Goal: Task Accomplishment & Management: Complete application form

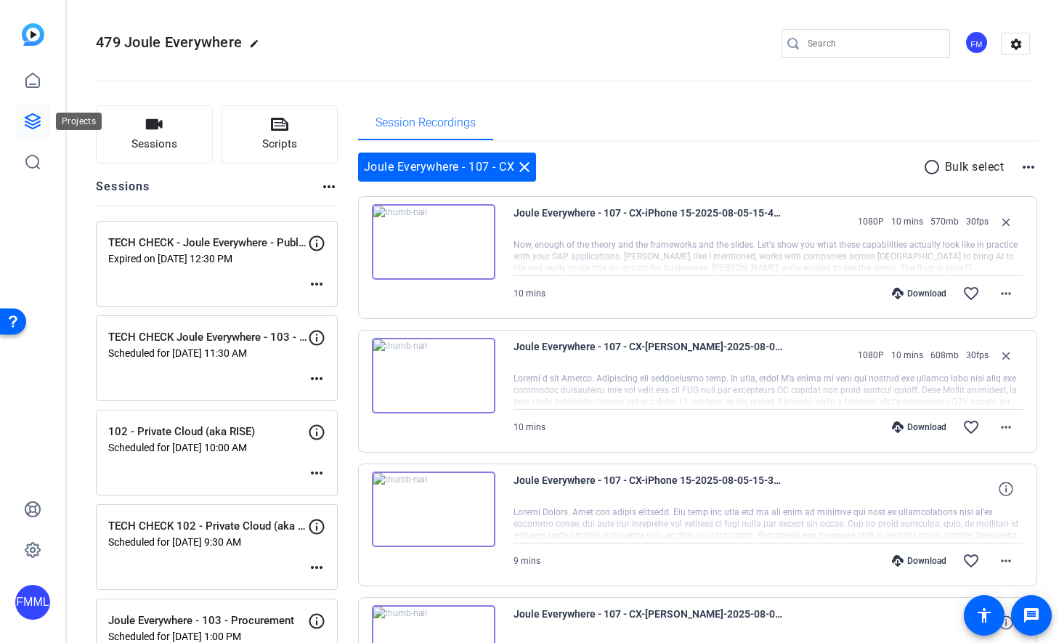
click at [37, 119] on icon at bounding box center [32, 121] width 15 height 15
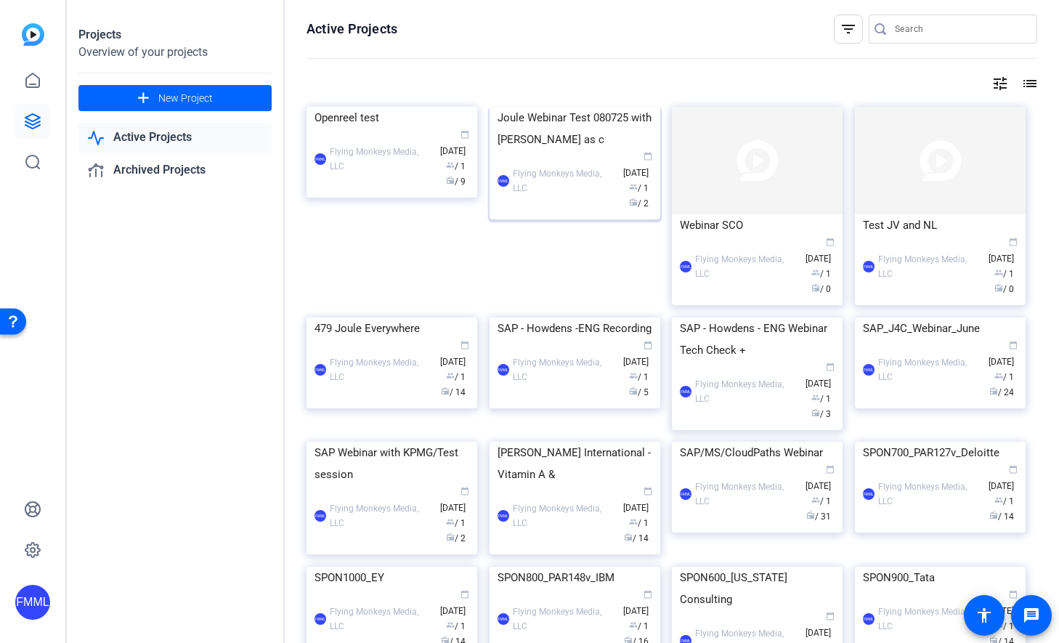
click at [546, 107] on img at bounding box center [575, 107] width 171 height 0
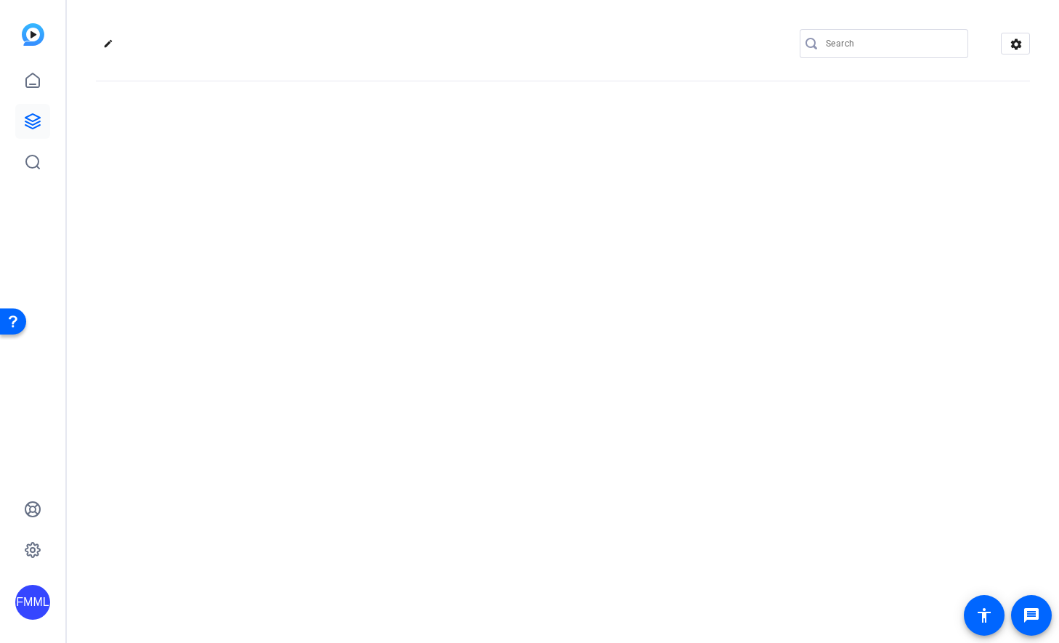
click at [546, 169] on div "edit settings" at bounding box center [563, 321] width 992 height 643
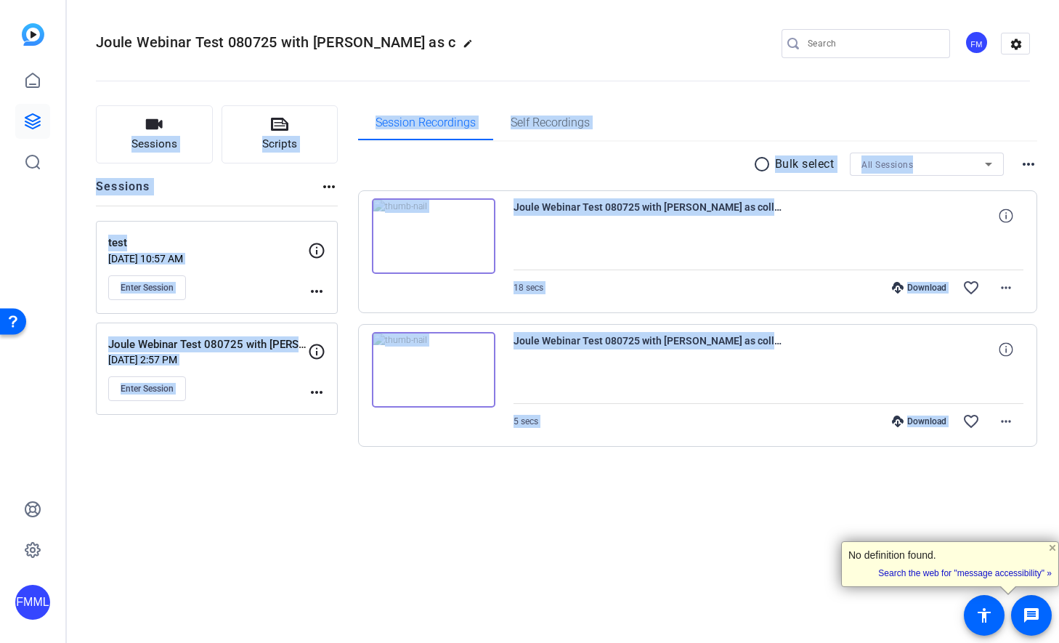
click at [189, 551] on div "Joule Webinar Test 080725 with Jess as c edit FM settings Sessions Scripts Sess…" at bounding box center [563, 321] width 992 height 643
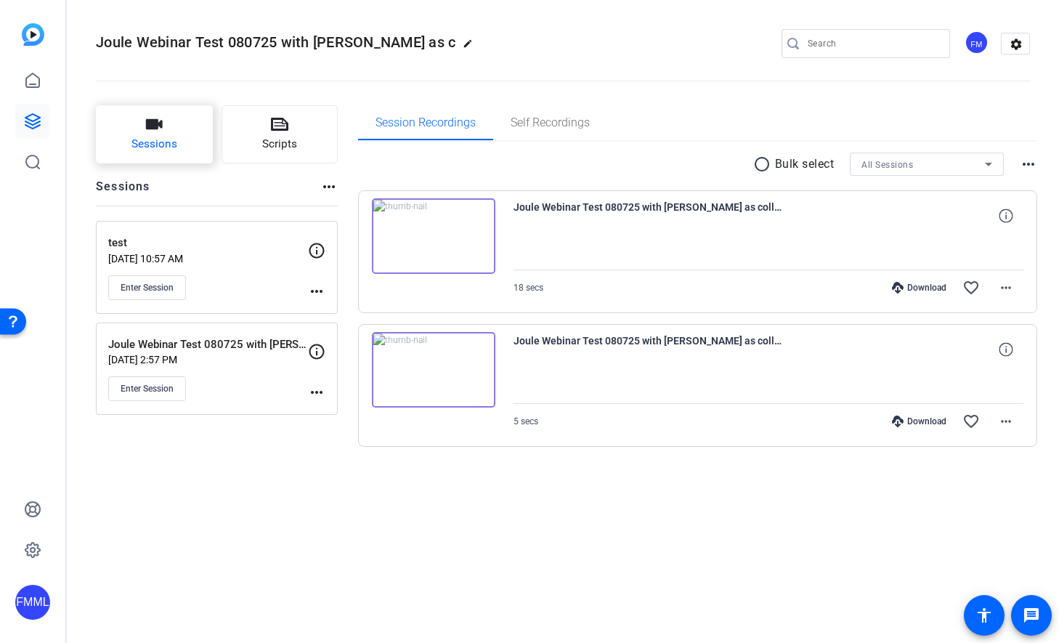
click at [153, 137] on span "Sessions" at bounding box center [155, 144] width 46 height 17
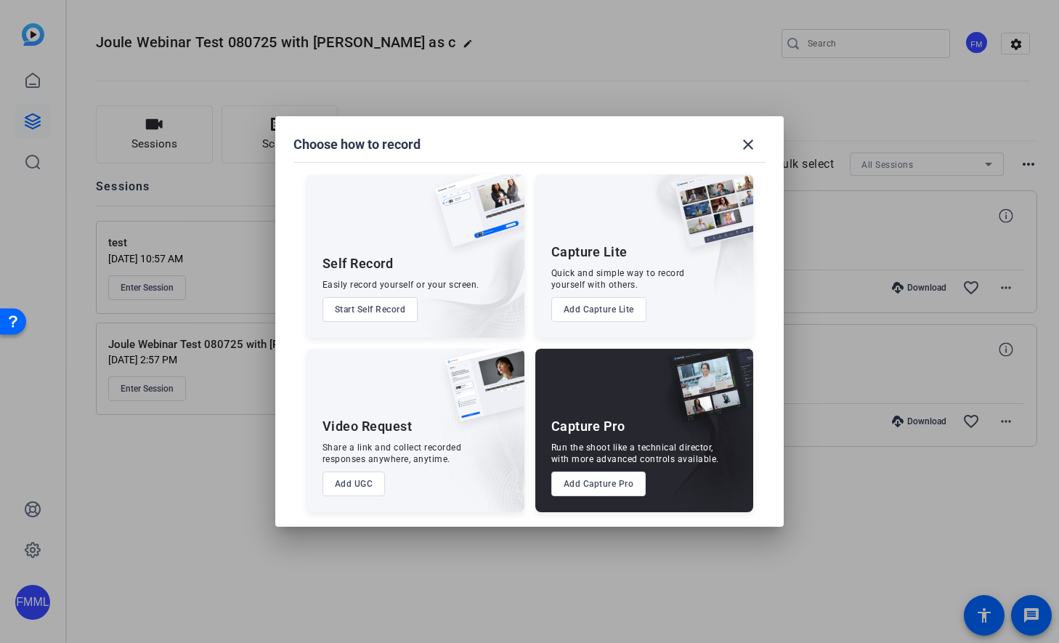
click at [596, 478] on button "Add Capture Pro" at bounding box center [598, 484] width 95 height 25
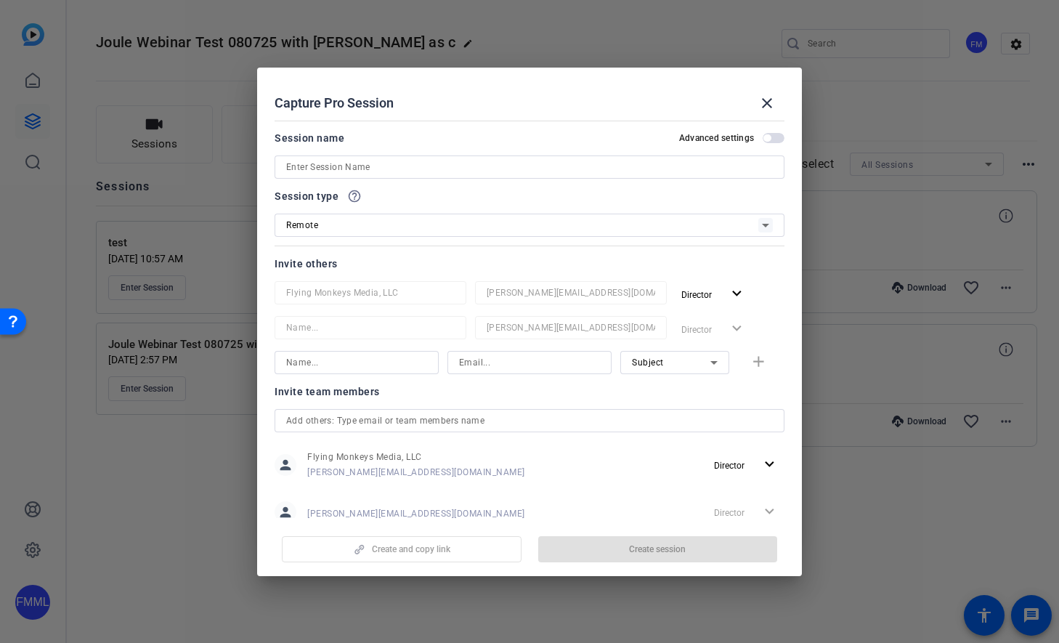
click at [432, 165] on input at bounding box center [529, 166] width 487 height 17
type input "m"
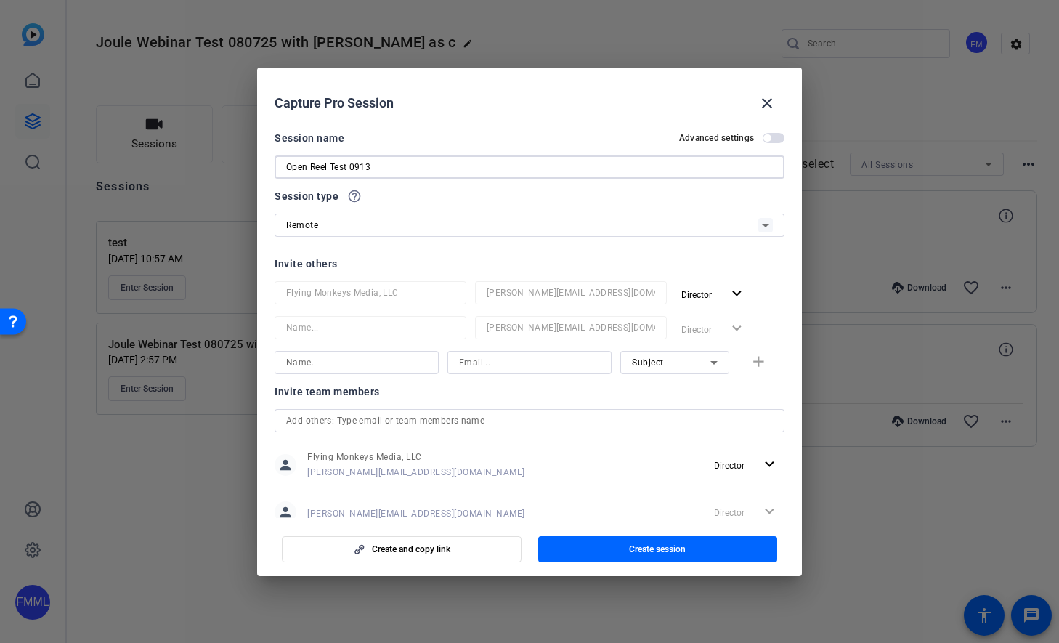
type input "Open Reel Test 0913"
click at [399, 227] on div "Remote" at bounding box center [522, 225] width 472 height 18
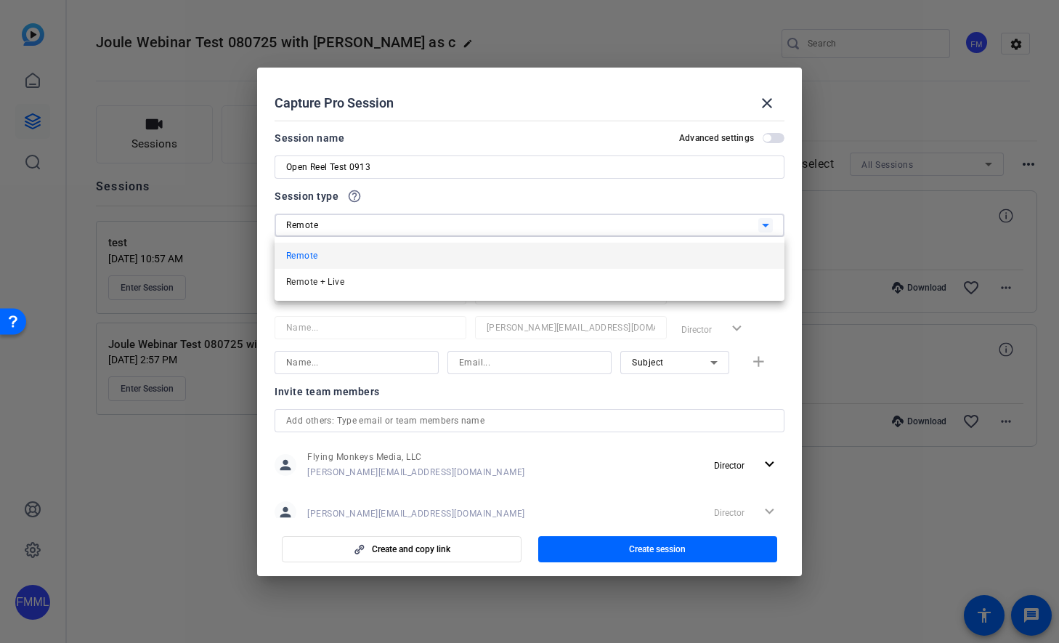
click at [399, 227] on div at bounding box center [529, 321] width 1059 height 643
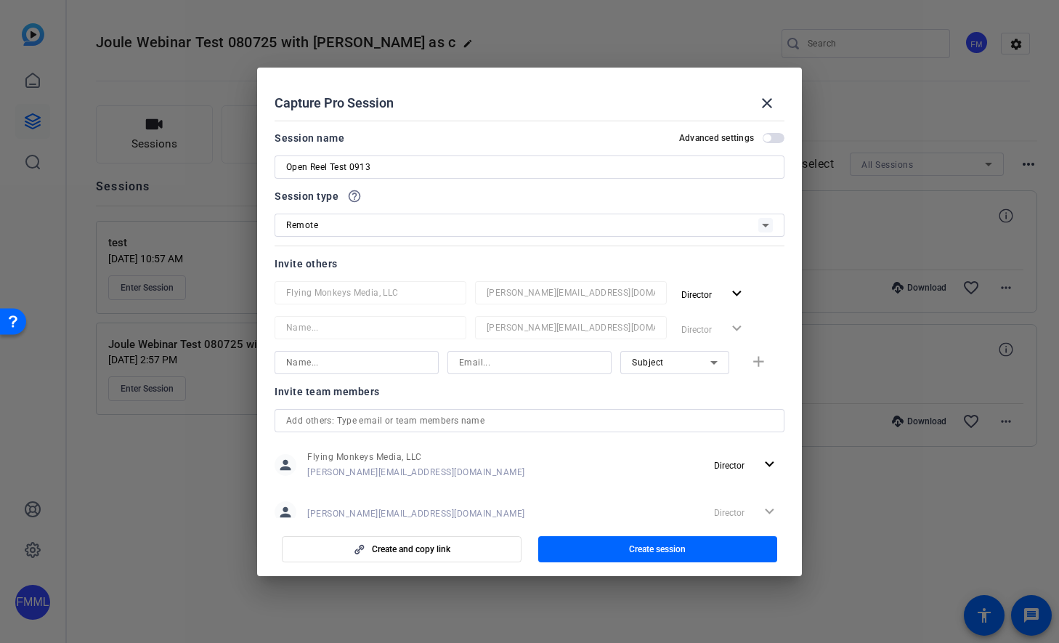
click at [347, 305] on div at bounding box center [371, 312] width 192 height 16
click at [375, 365] on input at bounding box center [356, 362] width 141 height 17
type input "m"
type input "Mike Iannucci"
type input "mimccl@gmail.com"
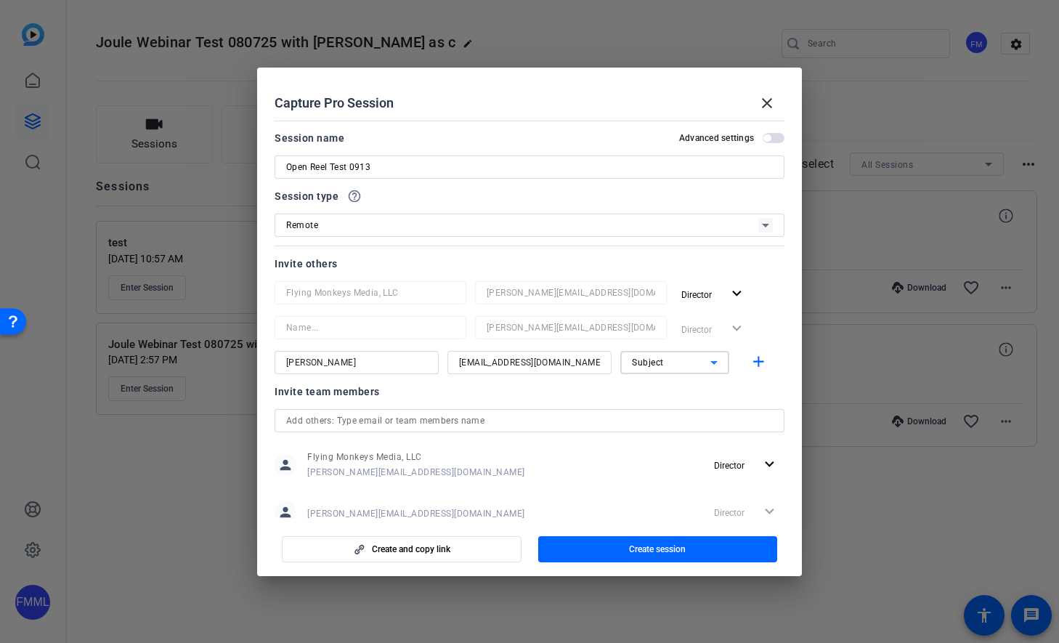
click at [351, 363] on input "Mike Iannucci" at bounding box center [356, 362] width 141 height 17
type input "G"
click at [331, 365] on input "Subject Link" at bounding box center [356, 362] width 141 height 17
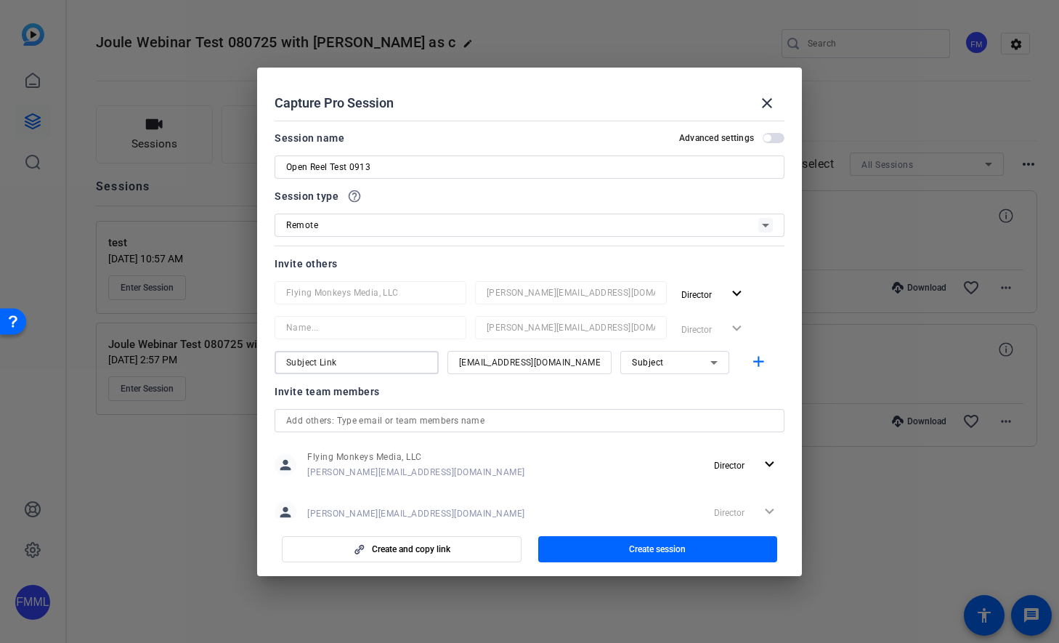
click at [331, 365] on input "Subject Link" at bounding box center [356, 362] width 141 height 17
type input "Subject Test"
click at [761, 365] on mat-icon "add" at bounding box center [759, 362] width 18 height 18
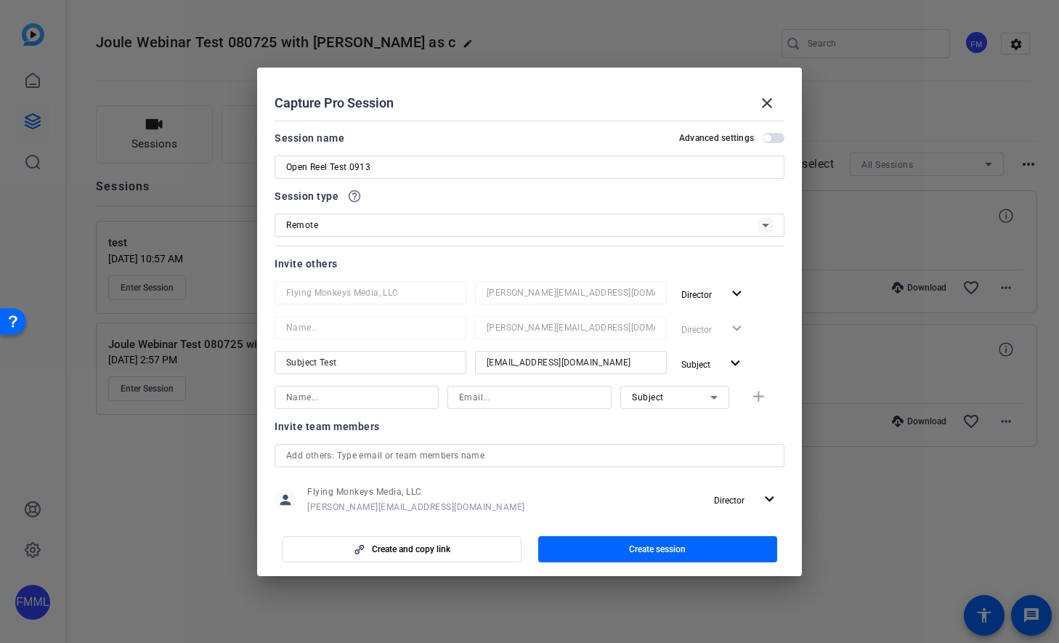
click at [362, 400] on input at bounding box center [356, 397] width 141 height 17
type input "Collab Test"
click at [492, 396] on input at bounding box center [529, 397] width 141 height 17
type input "mike@flyingmonkeysmedia.com"
click at [650, 392] on span "Subject" at bounding box center [648, 397] width 32 height 10
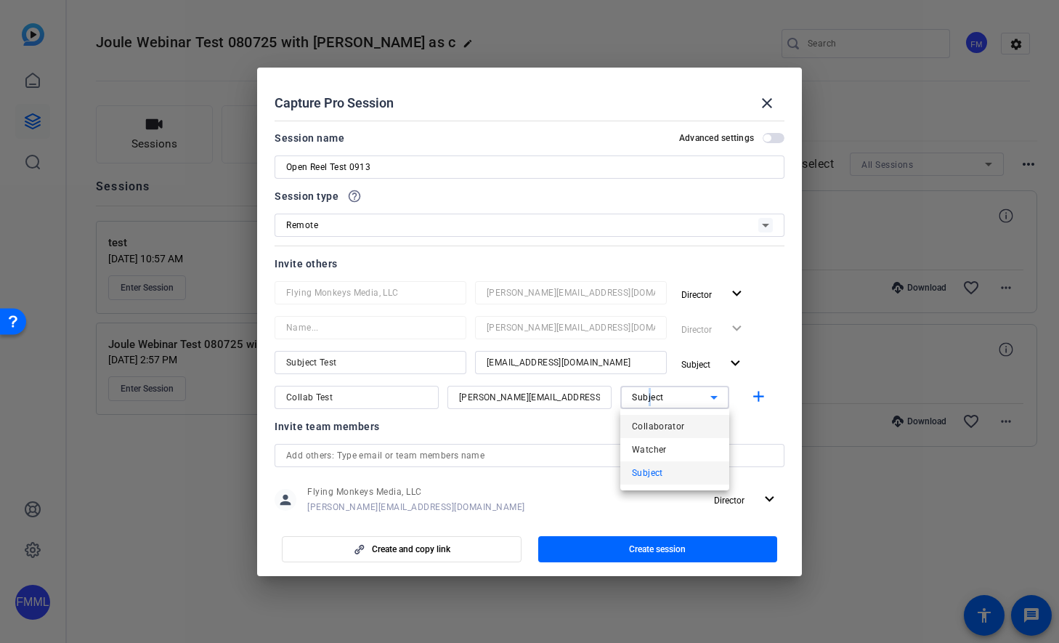
click at [665, 430] on span "Collaborator" at bounding box center [658, 426] width 53 height 17
click at [766, 397] on mat-icon "add" at bounding box center [759, 397] width 18 height 18
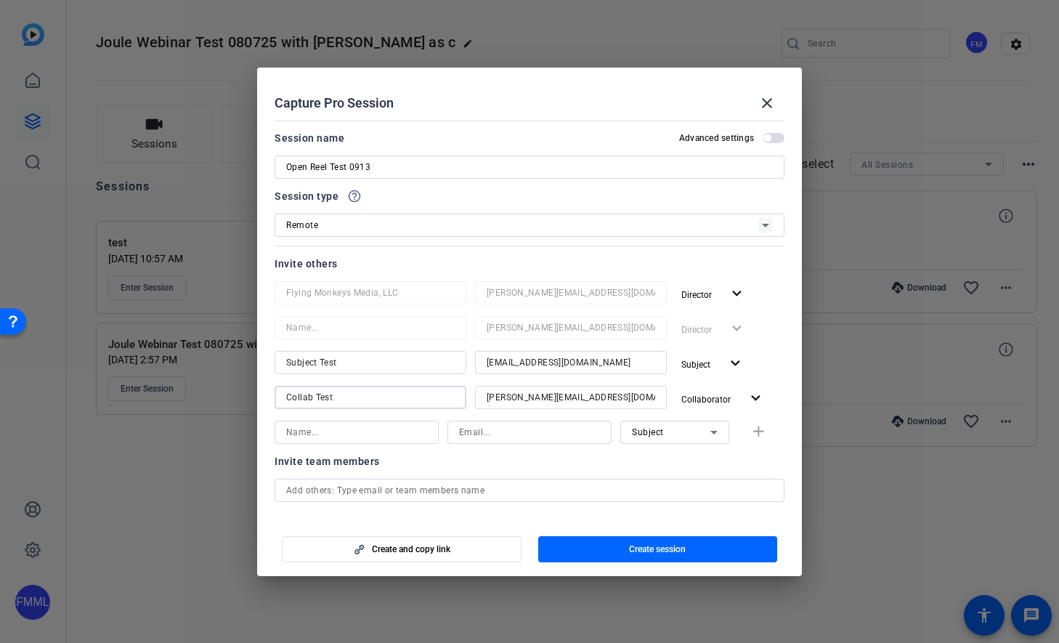
click at [310, 399] on input "Collab Test" at bounding box center [370, 397] width 169 height 17
click at [310, 397] on input "Collaberator Test" at bounding box center [370, 397] width 169 height 17
type input "Collaborator Test"
click at [674, 543] on span "Create session" at bounding box center [657, 549] width 57 height 12
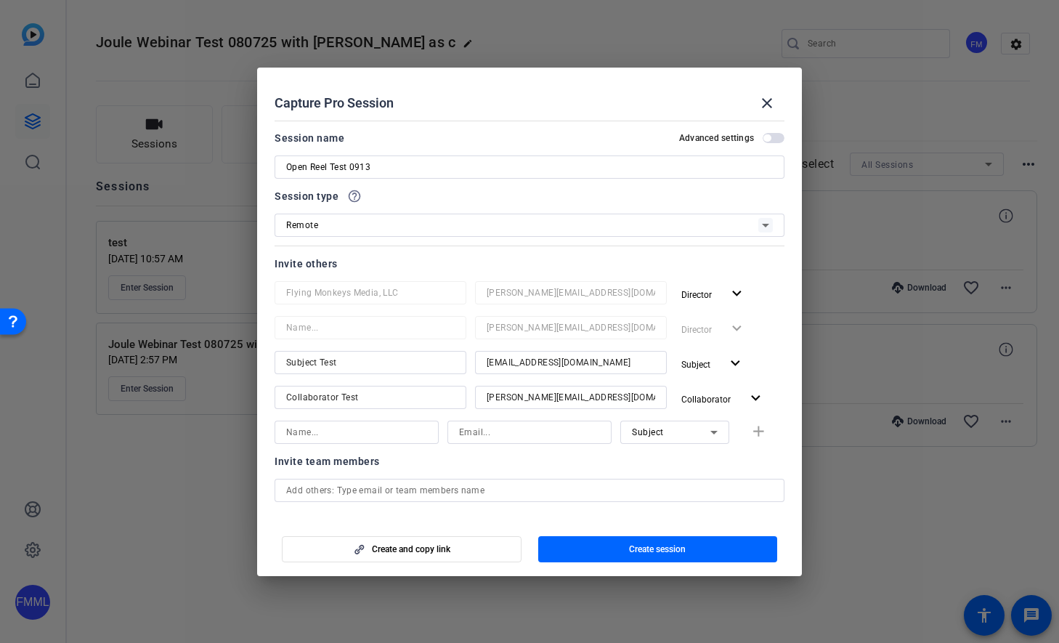
click at [779, 126] on mat-dialog-content "Session name Advanced settings Open Reel Test 0913 Session type help_outline Re…" at bounding box center [529, 316] width 545 height 403
click at [776, 137] on span "button" at bounding box center [774, 138] width 22 height 10
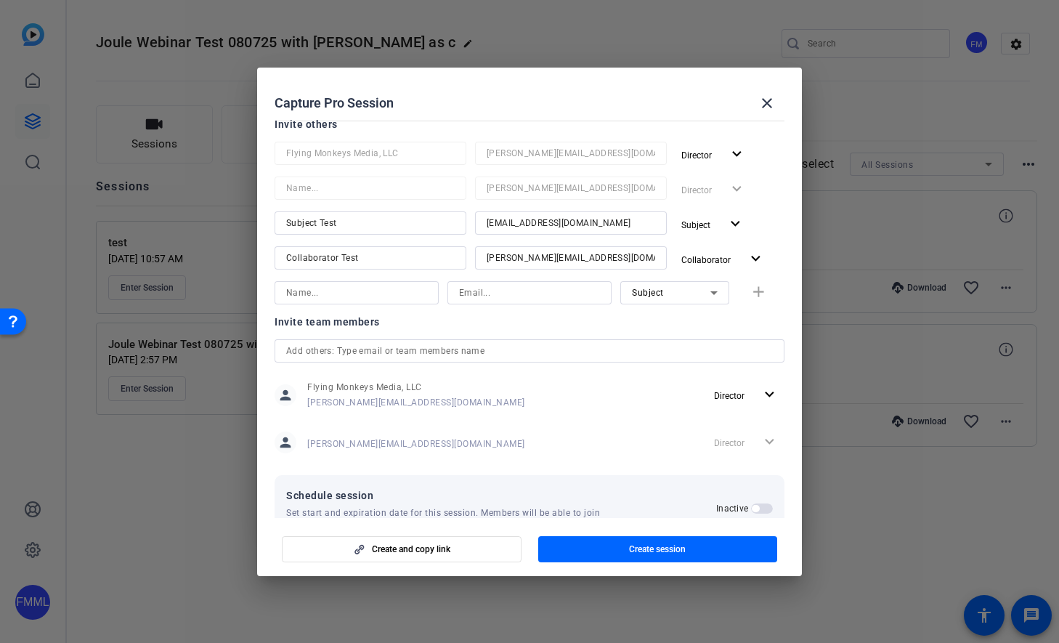
scroll to position [179, 0]
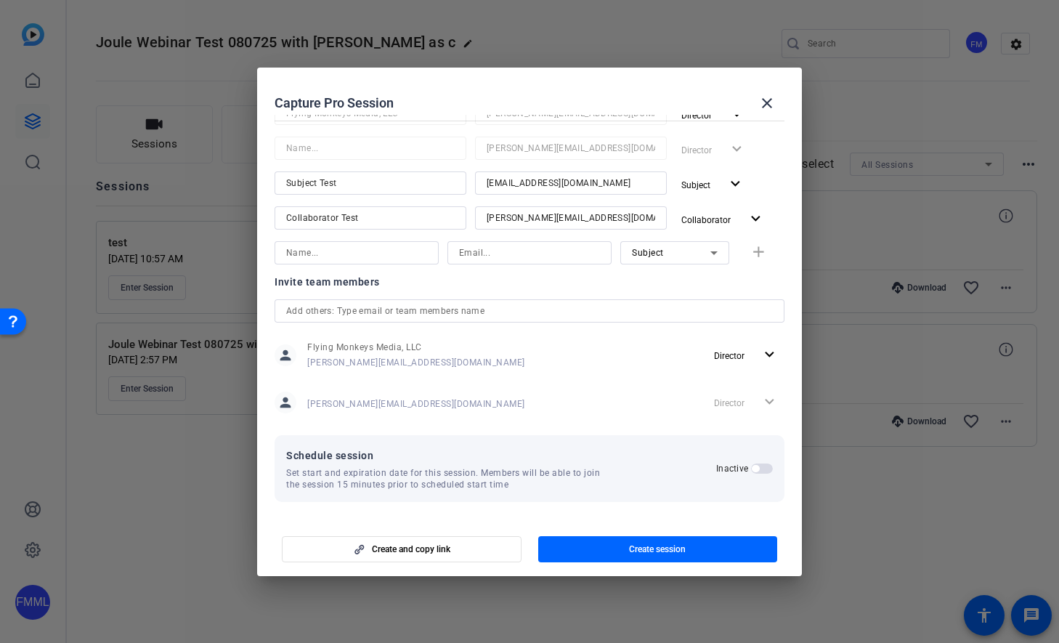
click at [767, 469] on span "button" at bounding box center [762, 469] width 22 height 10
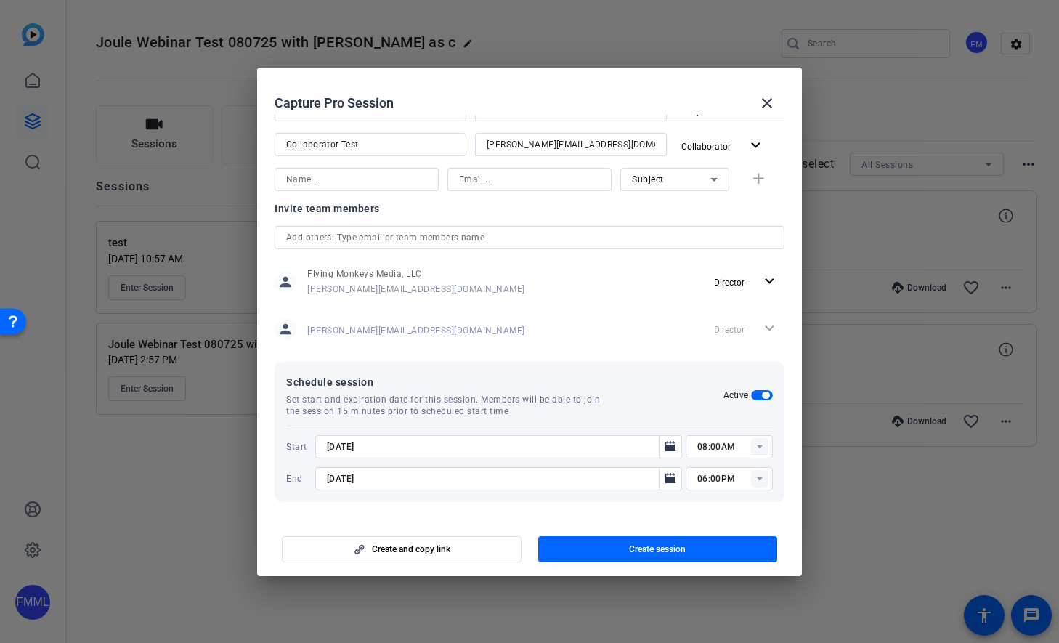
click at [432, 438] on input "8/13/2025" at bounding box center [491, 446] width 329 height 17
click at [756, 454] on rect at bounding box center [759, 446] width 17 height 17
click at [724, 368] on span "02:00PM" at bounding box center [716, 371] width 38 height 10
type input "02:00PM"
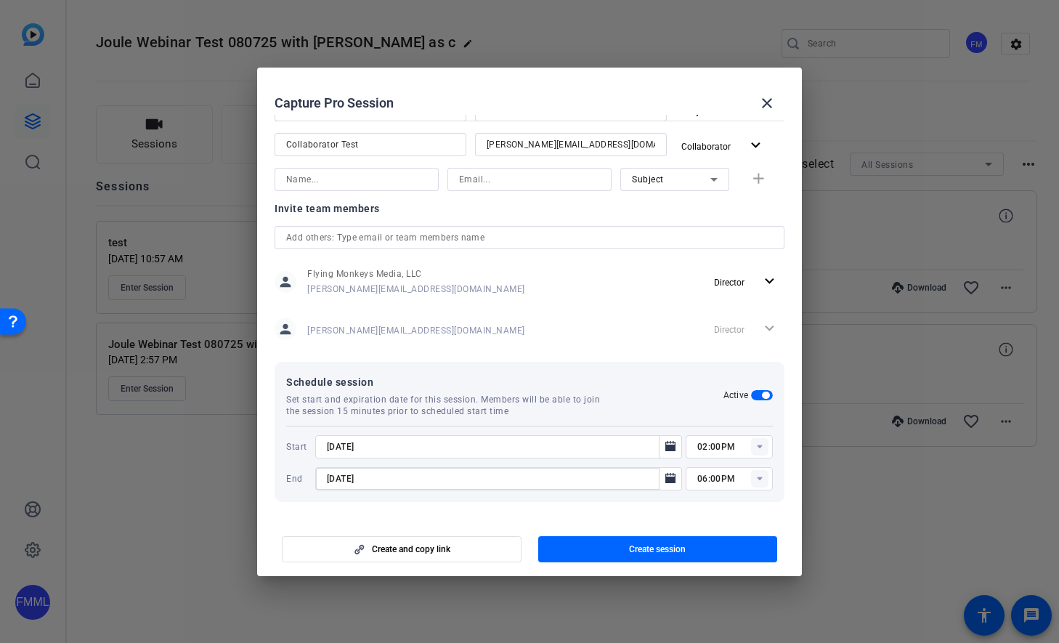
click at [402, 485] on input "8/20/2025" at bounding box center [491, 478] width 329 height 17
click at [674, 472] on icon "Open calendar" at bounding box center [671, 478] width 12 height 17
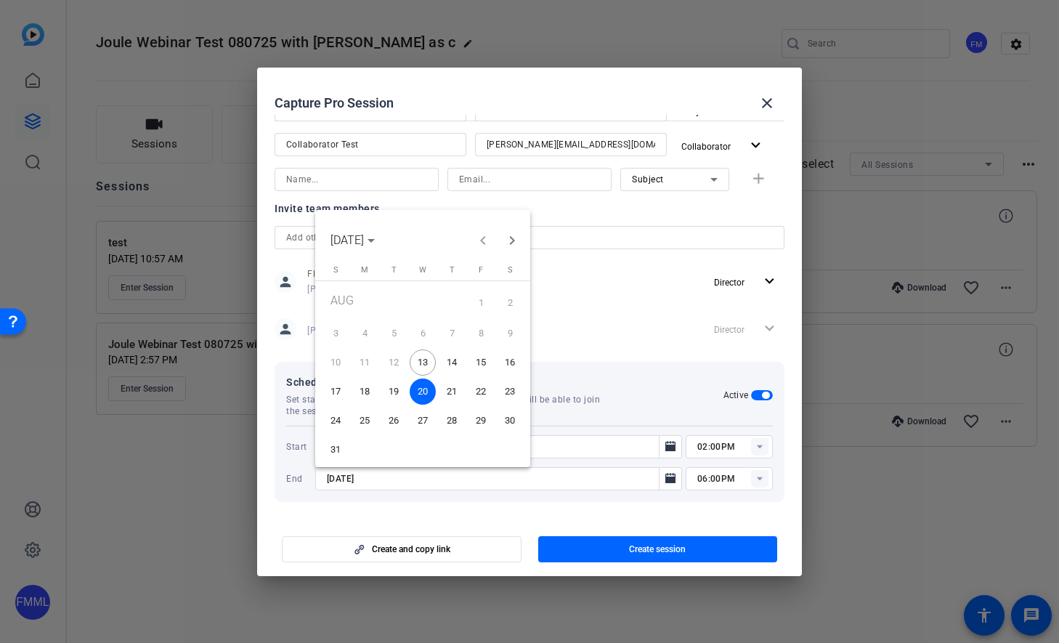
click at [427, 365] on span "13" at bounding box center [423, 362] width 26 height 26
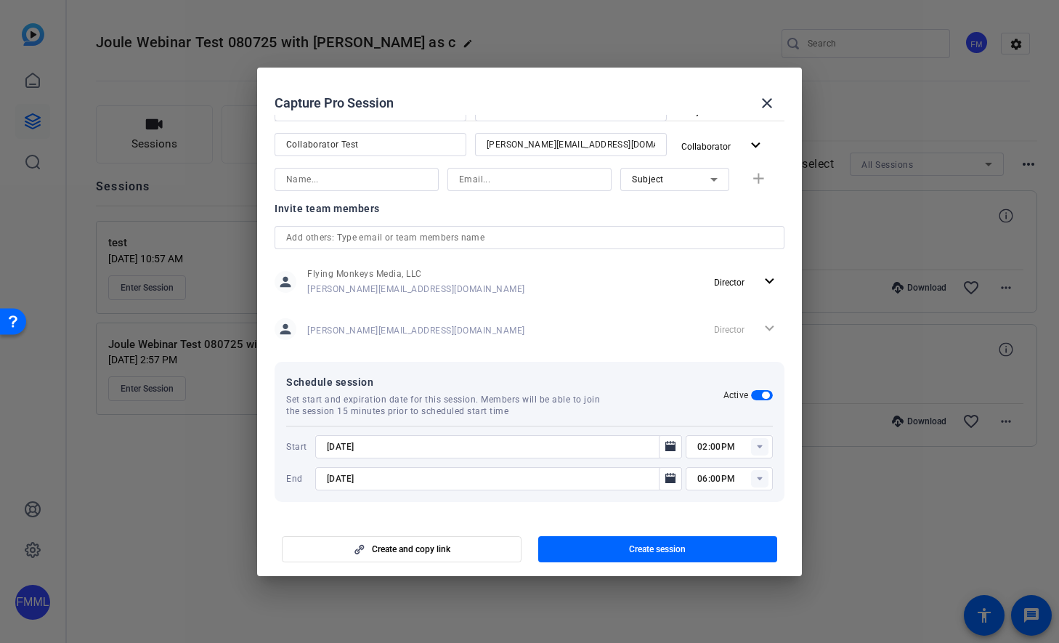
type input "8/13/2025"
click at [754, 481] on rect at bounding box center [759, 478] width 17 height 17
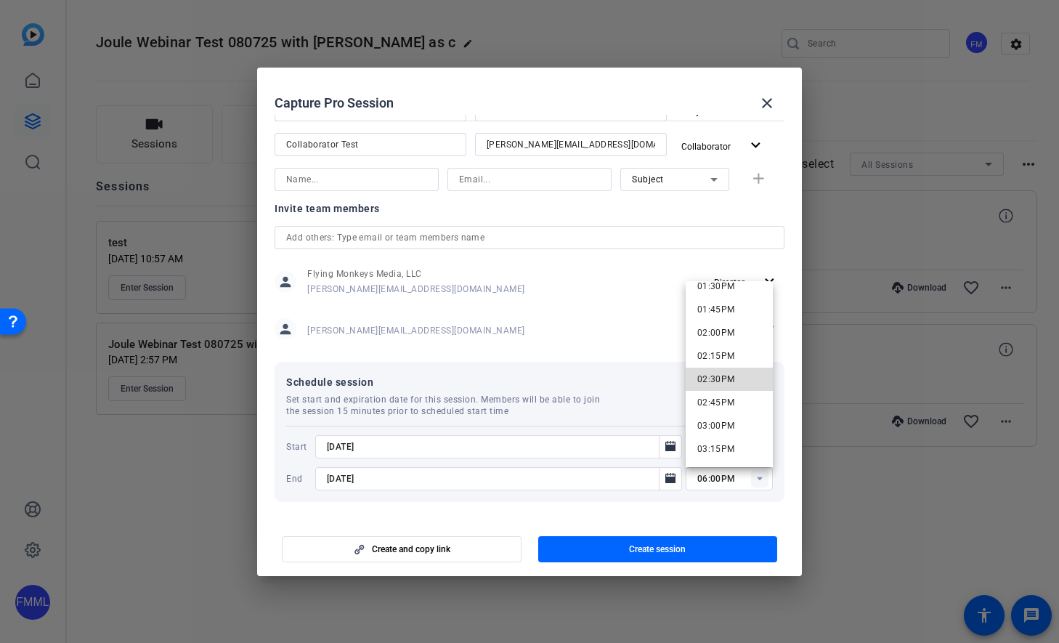
click at [729, 378] on span "02:30PM" at bounding box center [716, 379] width 38 height 10
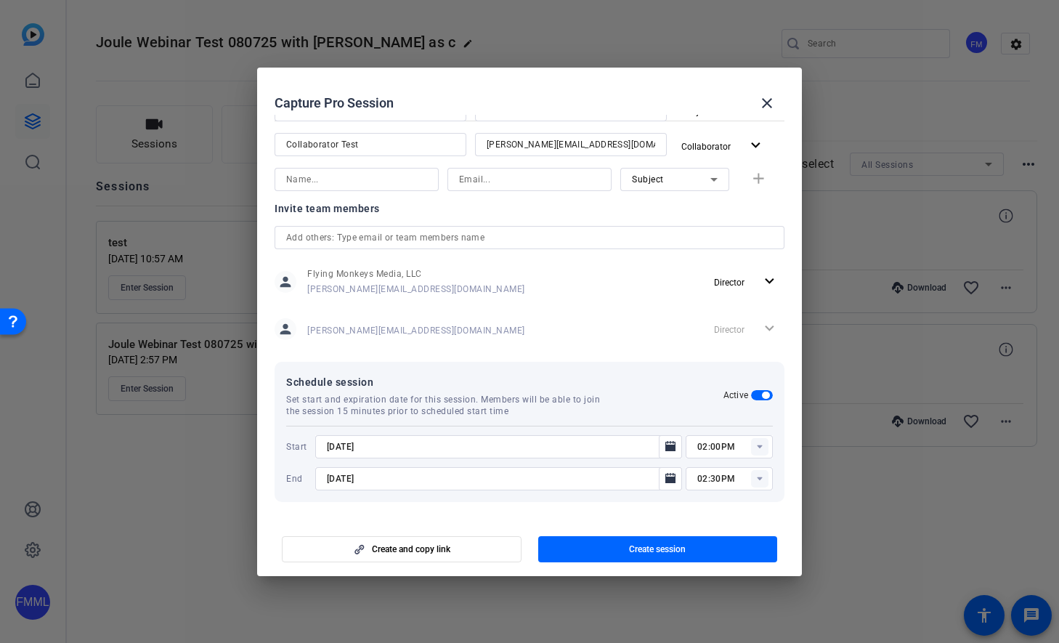
click at [759, 480] on rect at bounding box center [759, 478] width 17 height 17
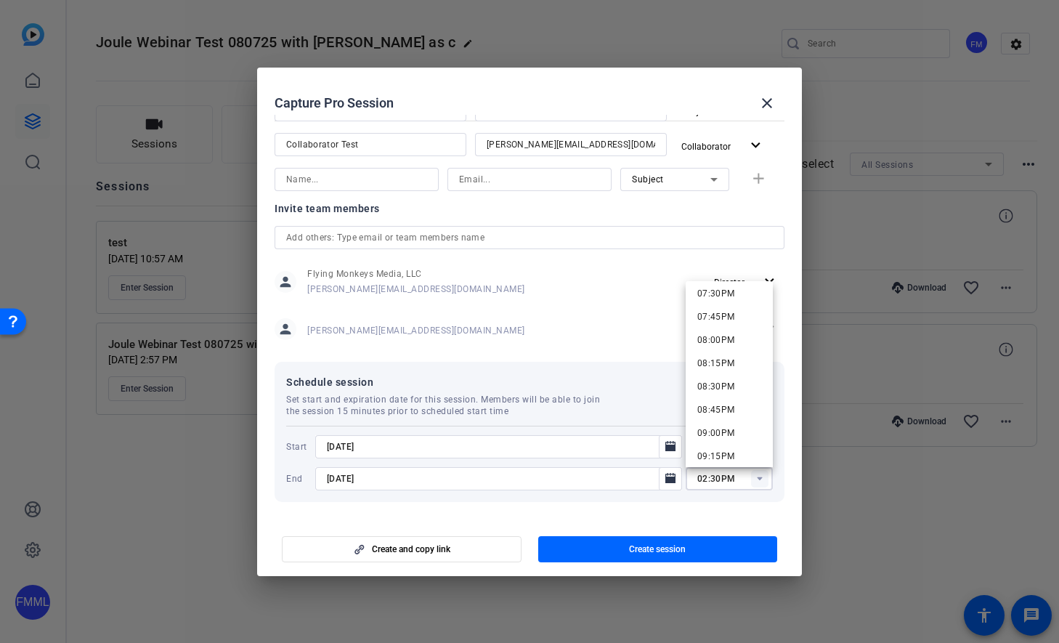
scroll to position [1923, 0]
click at [719, 473] on input "02:30PM" at bounding box center [735, 478] width 76 height 17
type input "02:45PM"
click at [766, 513] on mat-dialog-content "Session name Advanced settings Open Reel Test 0913 Session type help_outline Re…" at bounding box center [529, 316] width 545 height 403
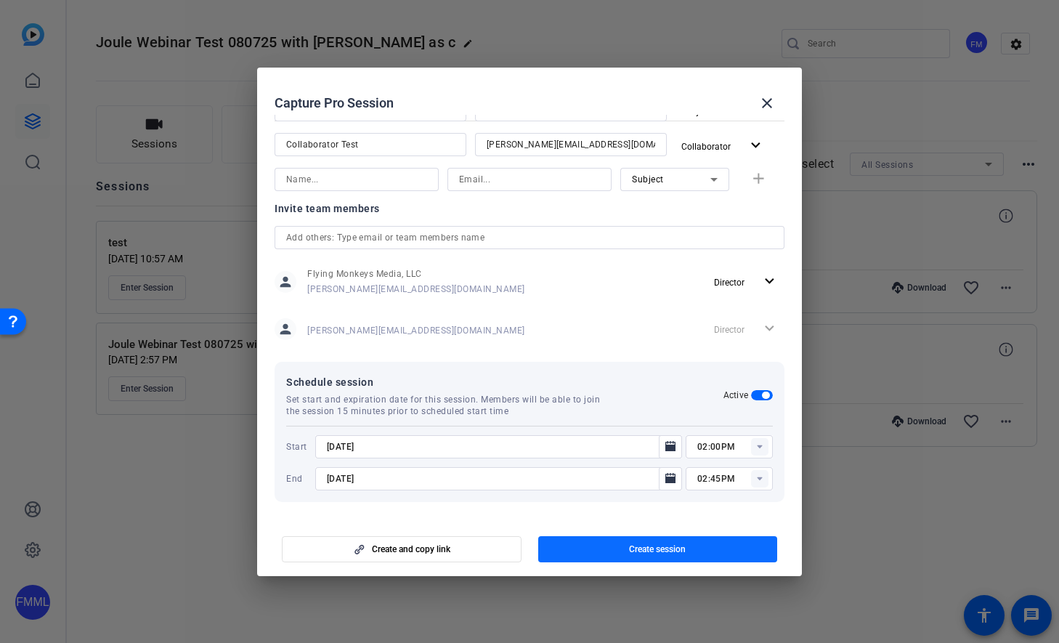
click at [681, 550] on span "Create session" at bounding box center [657, 549] width 57 height 12
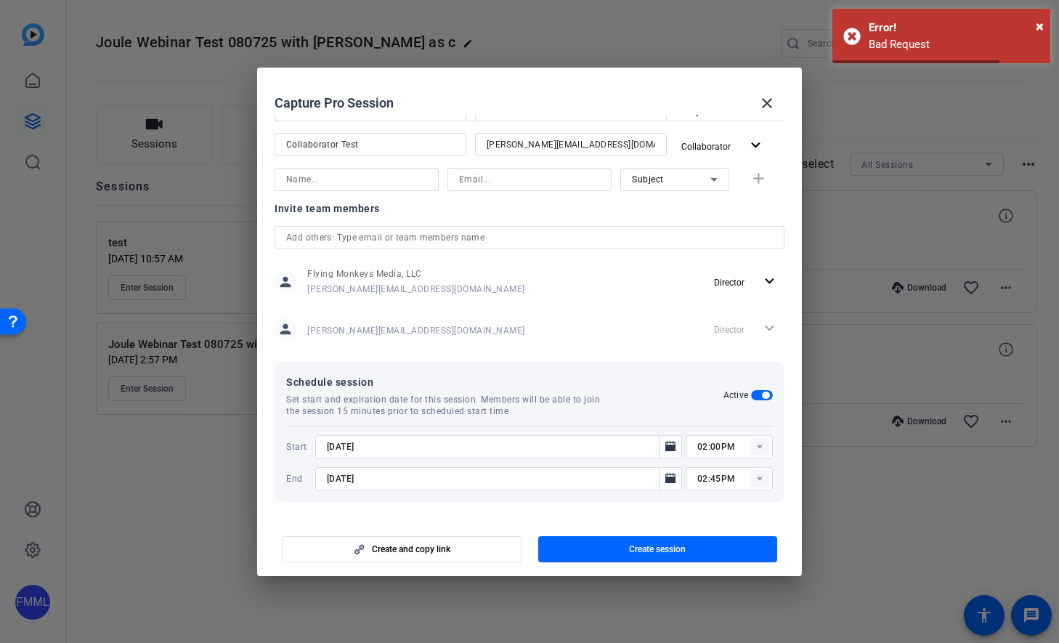
scroll to position [0, 0]
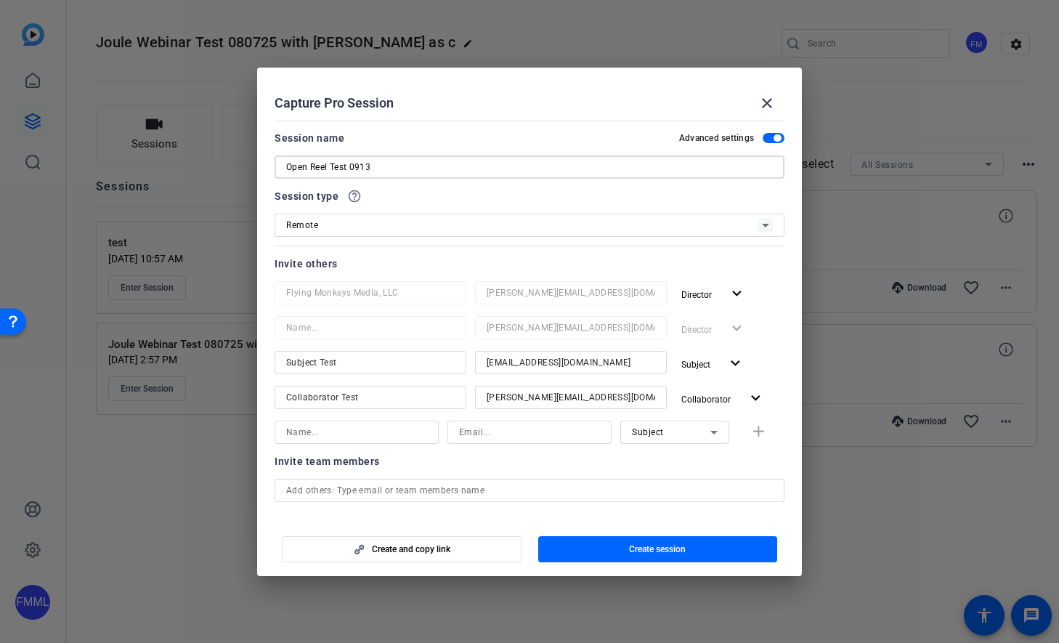
click at [689, 172] on input "Open Reel Test 0913" at bounding box center [529, 166] width 487 height 17
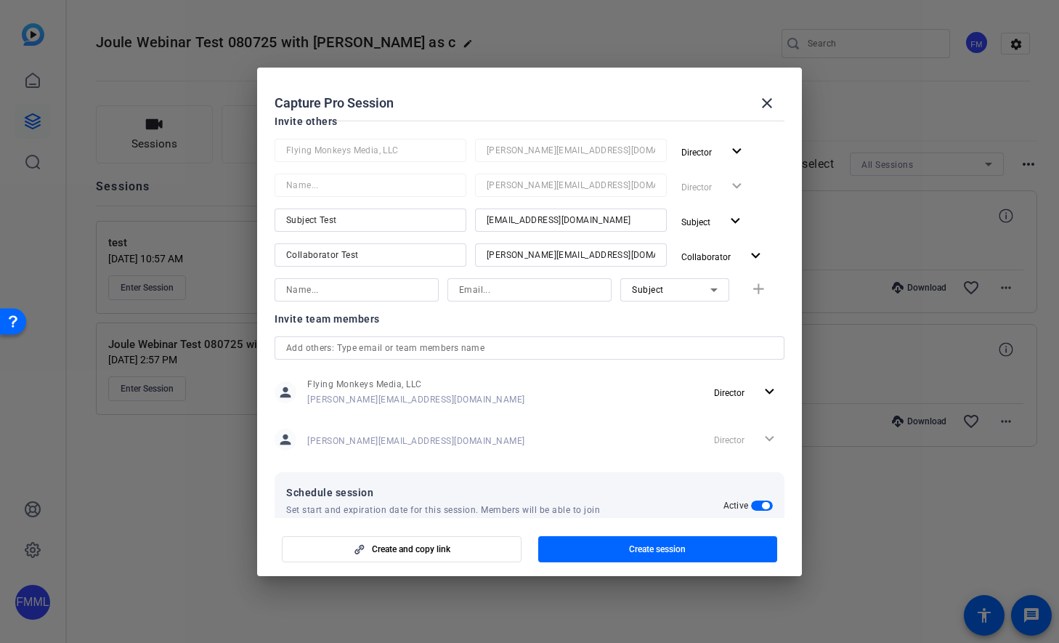
scroll to position [253, 0]
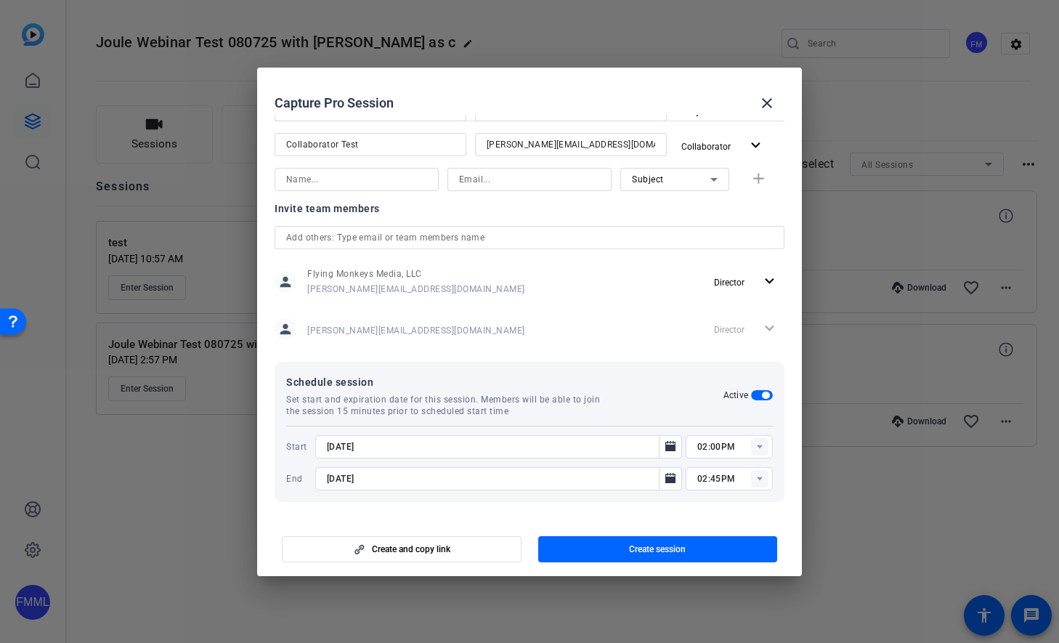
click at [724, 449] on input "02:00PM" at bounding box center [735, 446] width 76 height 17
click at [708, 449] on input "02:00PM" at bounding box center [735, 446] width 76 height 17
click at [782, 453] on div "Schedule session Set start and expiration date for this session. Members will b…" at bounding box center [530, 432] width 510 height 140
click at [691, 559] on span "button" at bounding box center [658, 549] width 240 height 35
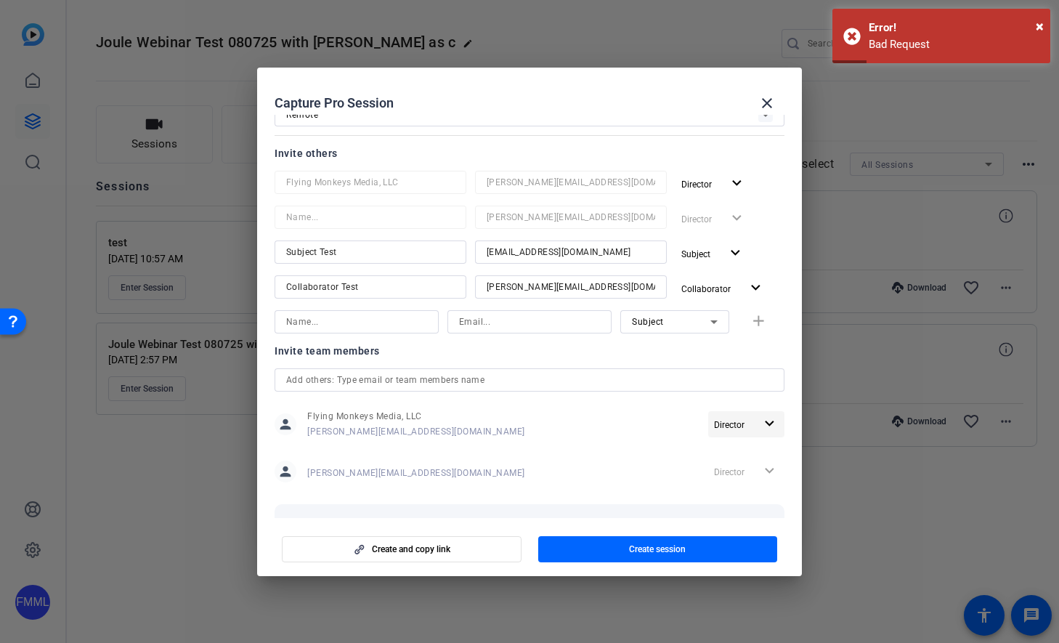
scroll to position [109, 0]
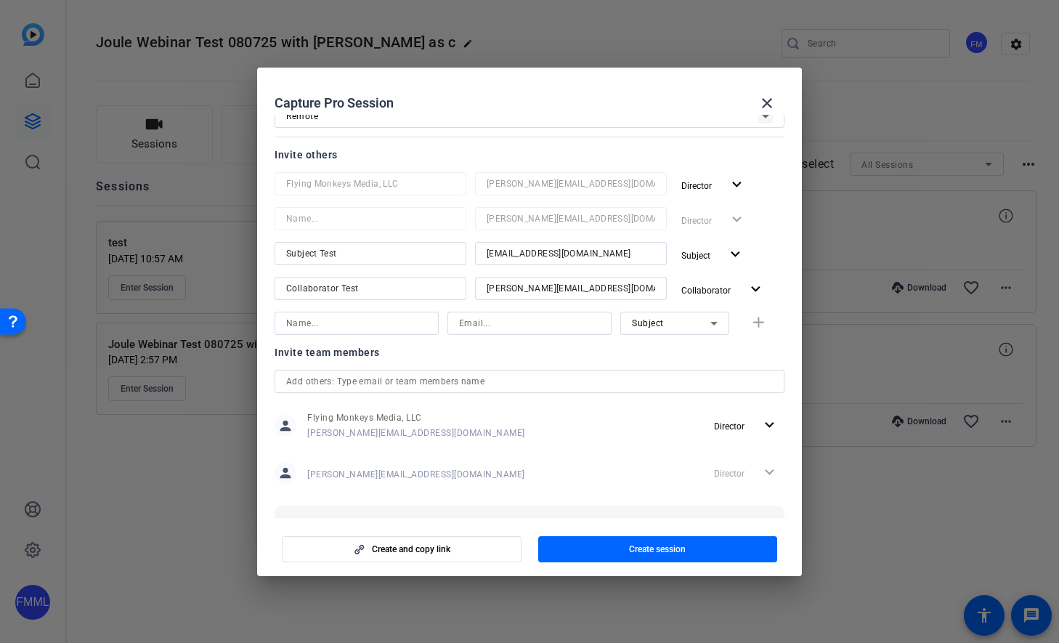
click at [772, 255] on div "Subject expand_more" at bounding box center [730, 255] width 109 height 26
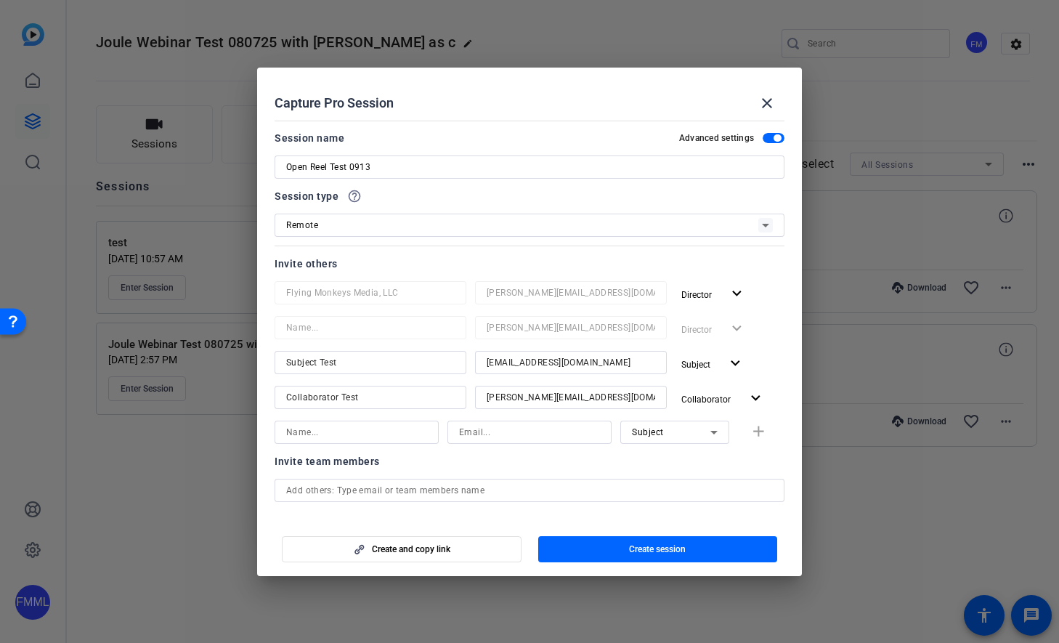
scroll to position [253, 0]
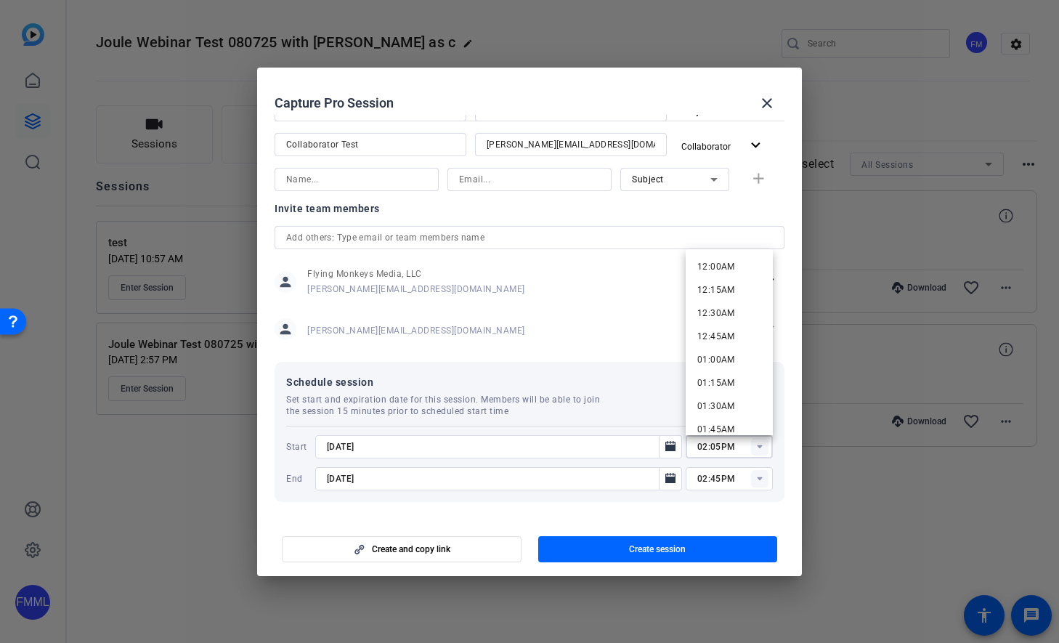
click at [725, 448] on input "02:05PM" at bounding box center [735, 446] width 76 height 17
type input "02:15PM"
click at [785, 459] on mat-dialog-content "Session name Advanced settings Open Reel Test 0913 Session type help_outline Re…" at bounding box center [529, 316] width 545 height 403
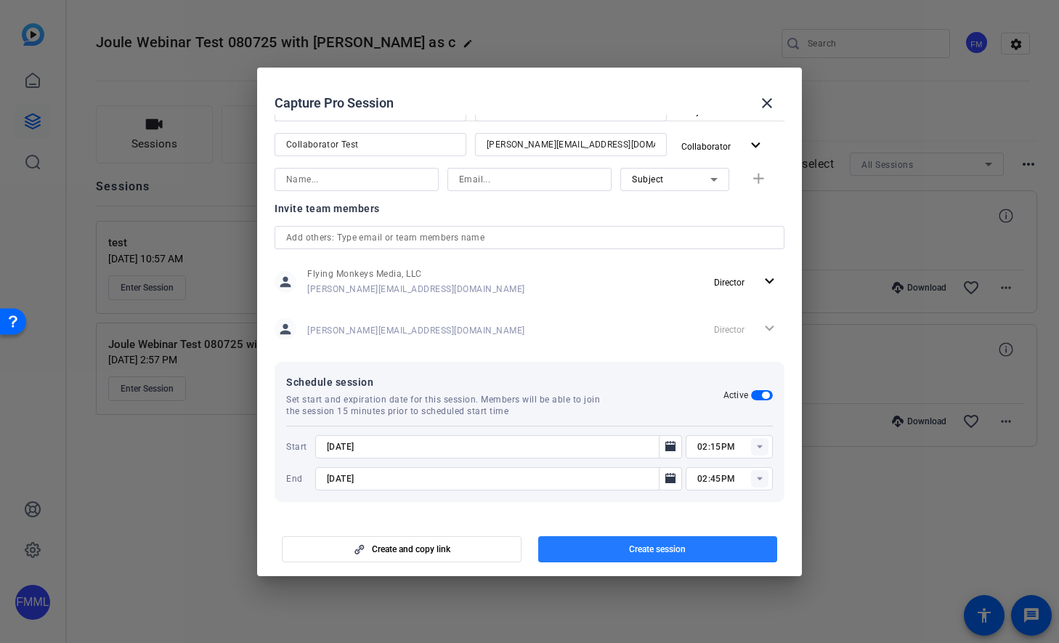
click at [706, 556] on span "button" at bounding box center [658, 549] width 240 height 35
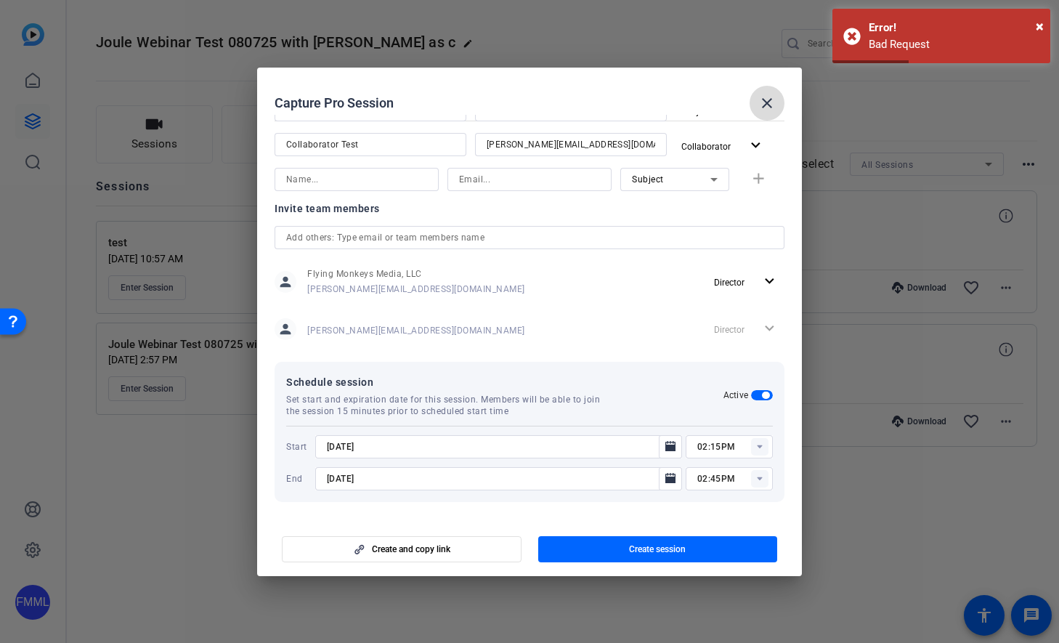
click at [767, 107] on mat-icon "close" at bounding box center [767, 102] width 17 height 17
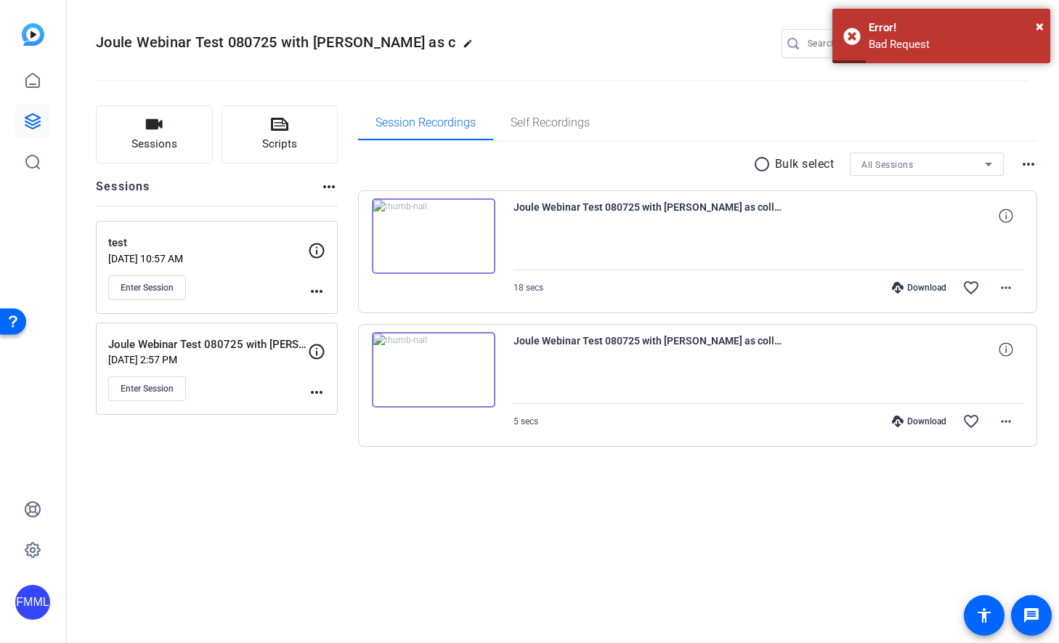
click at [502, 560] on div "Joule Webinar Test 080725 with Jess as c edit FM settings Sessions Scripts Sess…" at bounding box center [563, 321] width 992 height 643
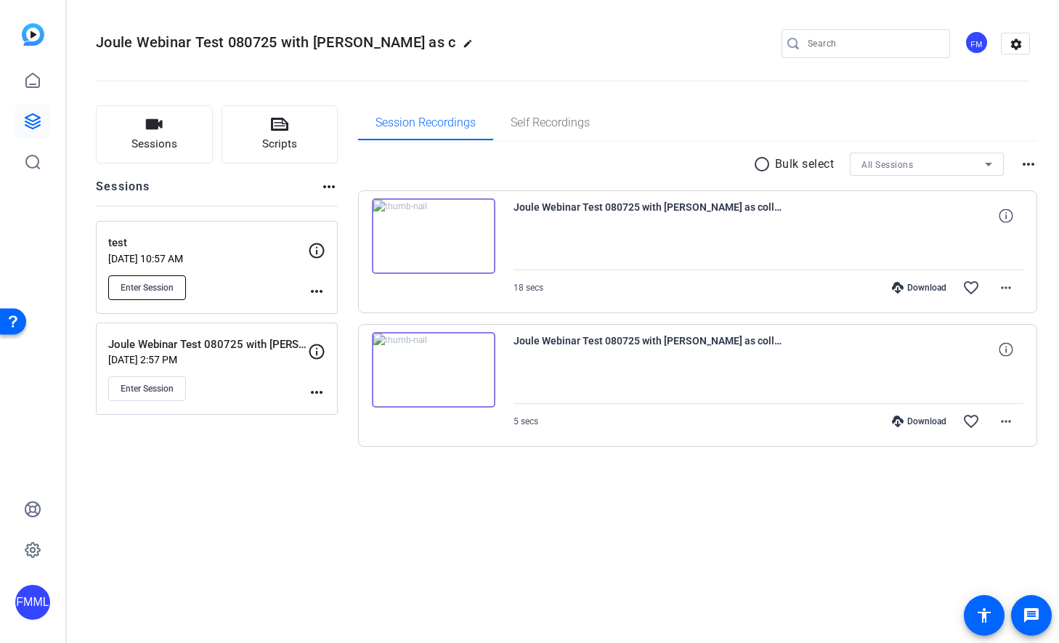
click at [124, 283] on span "Enter Session" at bounding box center [147, 288] width 53 height 12
click at [159, 288] on span "Enter Session" at bounding box center [147, 288] width 53 height 12
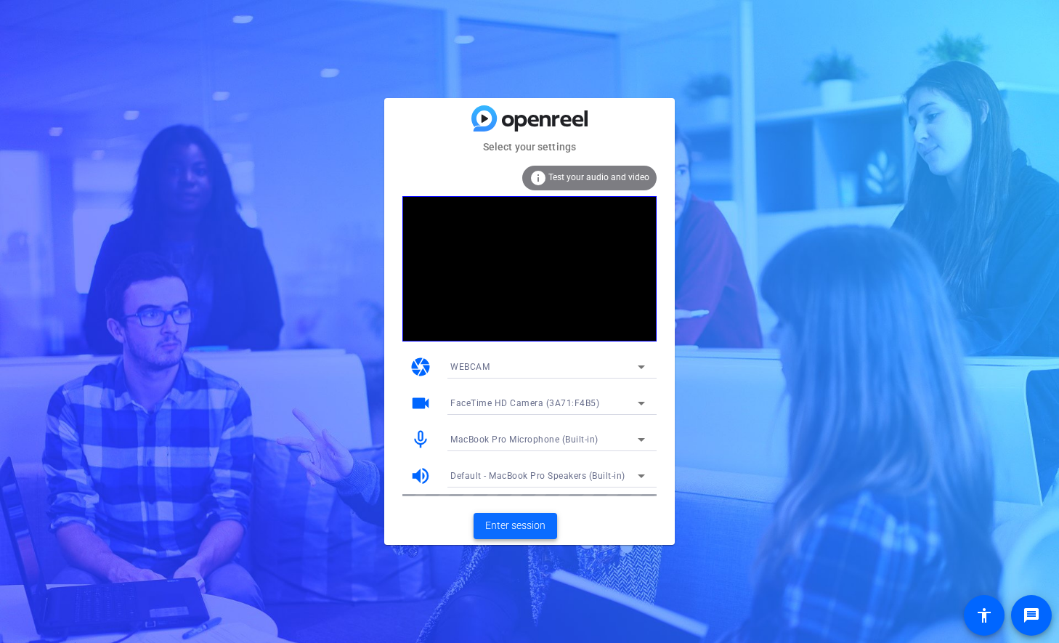
click at [517, 522] on span "Enter session" at bounding box center [515, 525] width 60 height 15
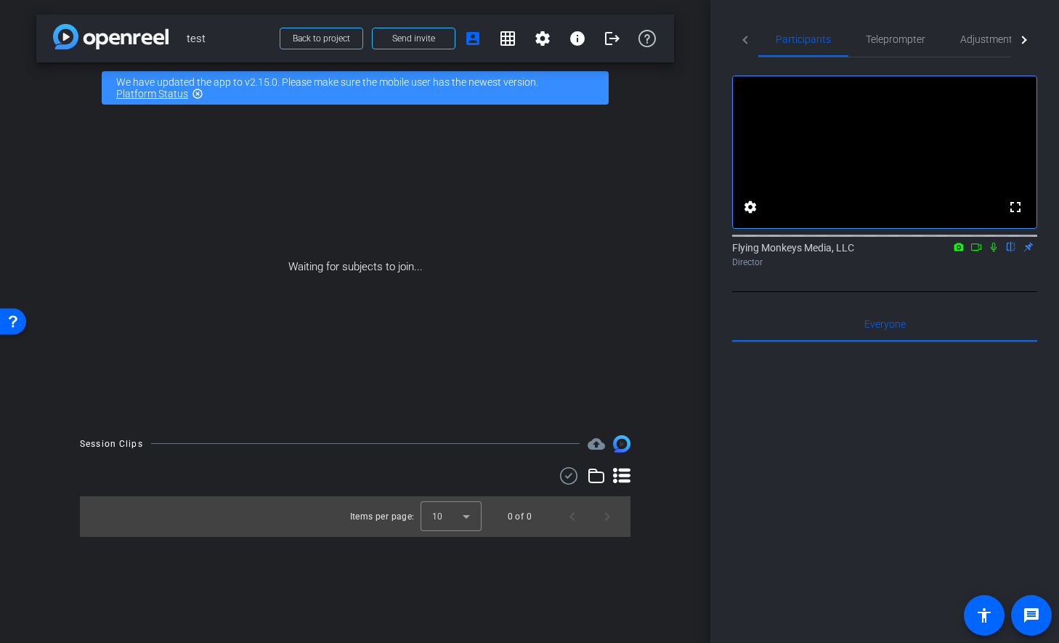
click at [196, 91] on mat-icon "highlight_off" at bounding box center [198, 94] width 12 height 12
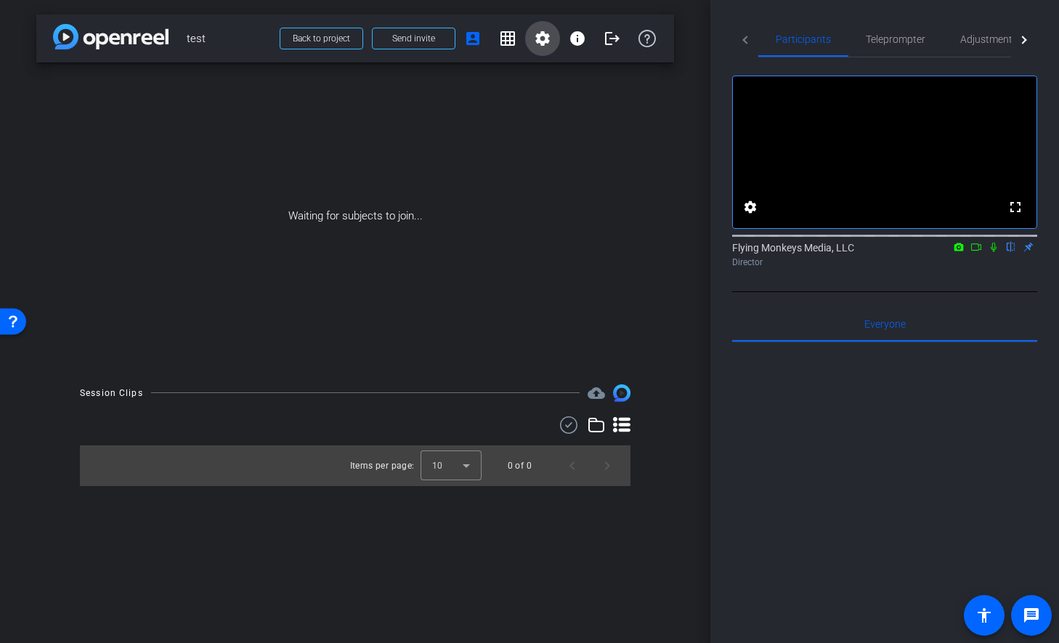
click at [554, 38] on span at bounding box center [542, 38] width 35 height 35
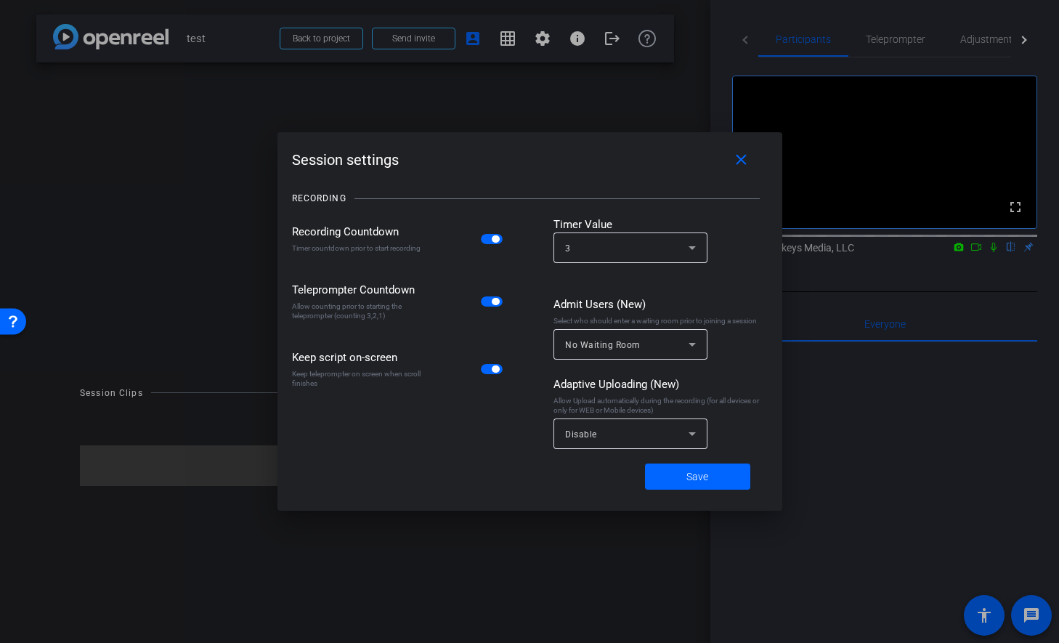
click at [432, 65] on div at bounding box center [529, 321] width 1059 height 643
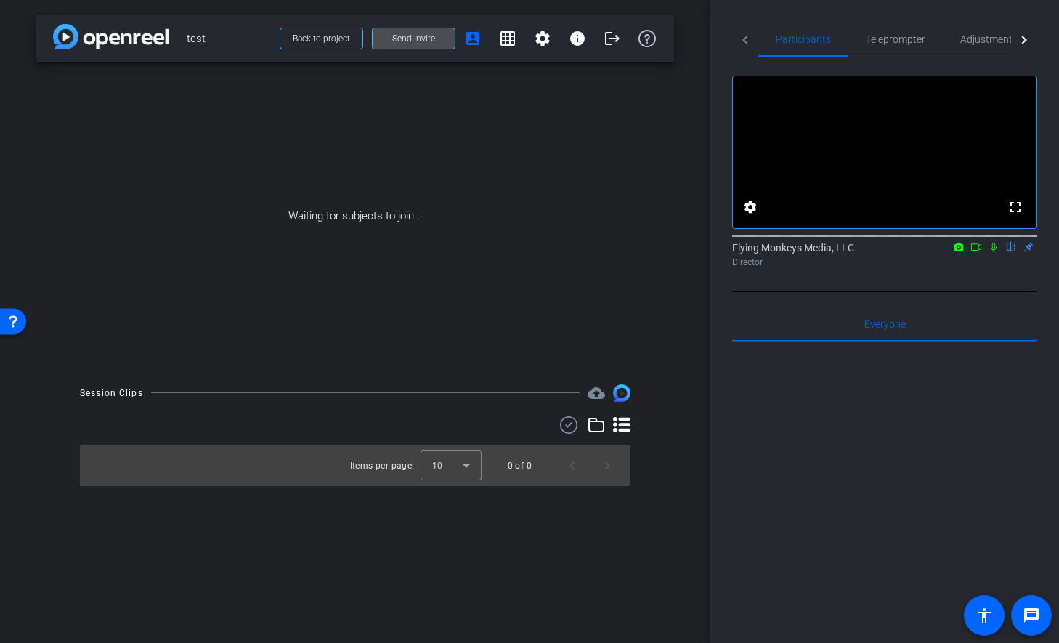
click at [416, 41] on span "Send invite" at bounding box center [413, 39] width 43 height 12
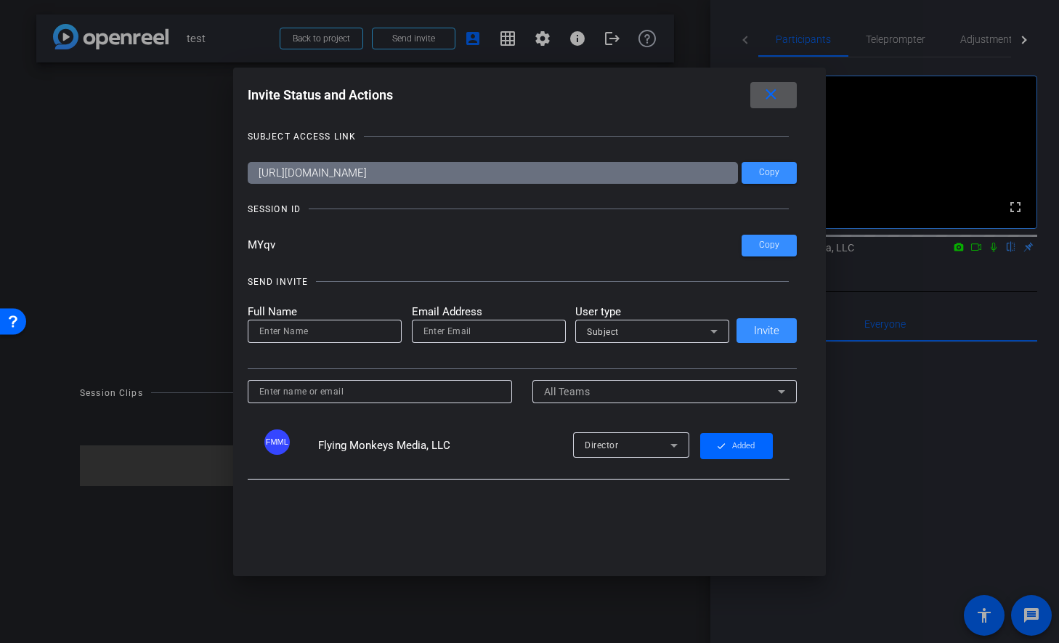
click at [375, 177] on input "[URL][DOMAIN_NAME]" at bounding box center [493, 173] width 491 height 22
click at [782, 243] on span at bounding box center [769, 245] width 55 height 35
click at [100, 206] on div at bounding box center [529, 321] width 1059 height 643
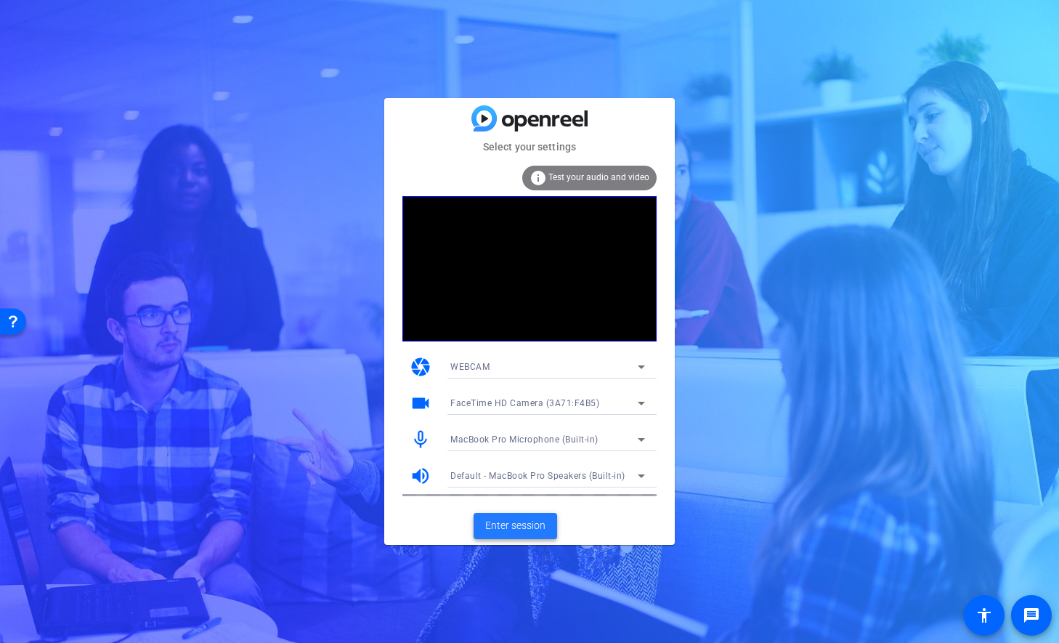
click at [514, 522] on span "Enter session" at bounding box center [515, 525] width 60 height 15
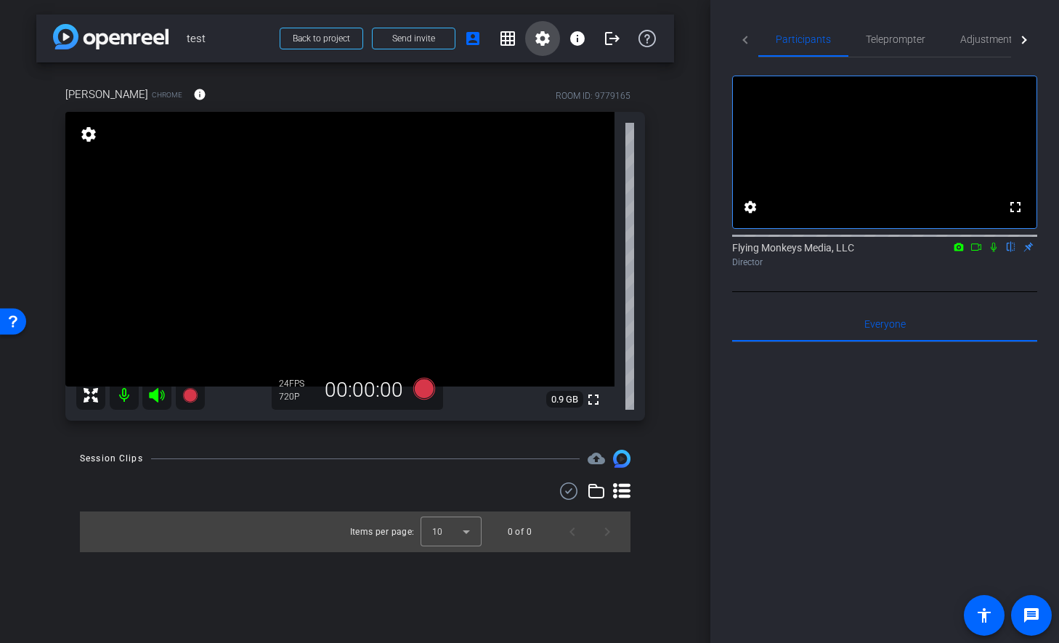
click at [542, 39] on mat-icon "settings" at bounding box center [542, 38] width 17 height 17
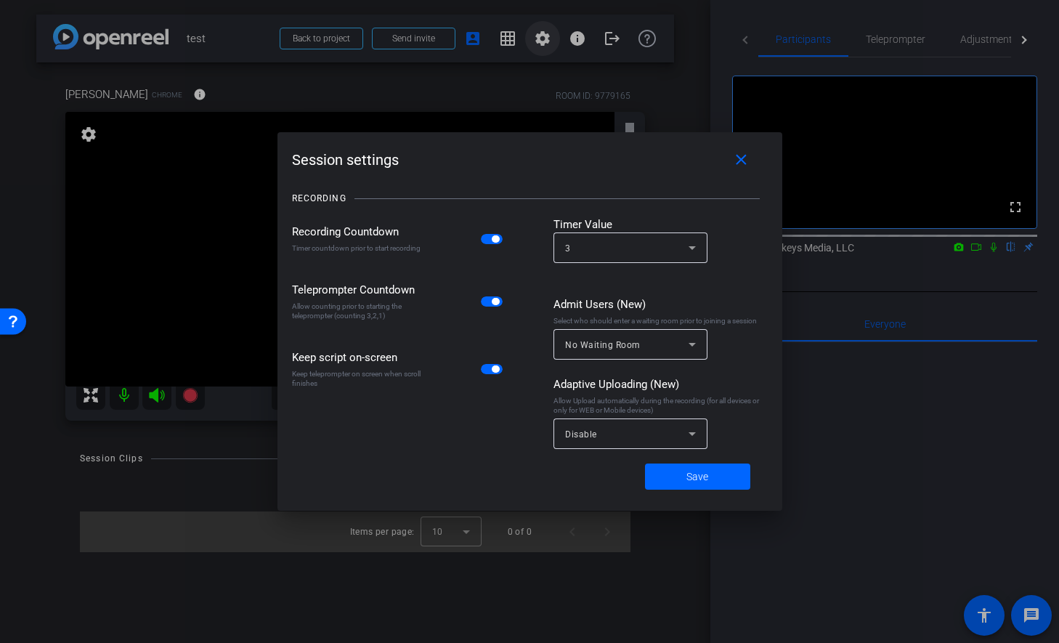
click at [542, 39] on div at bounding box center [529, 321] width 1059 height 643
